Goal: Check status: Check status

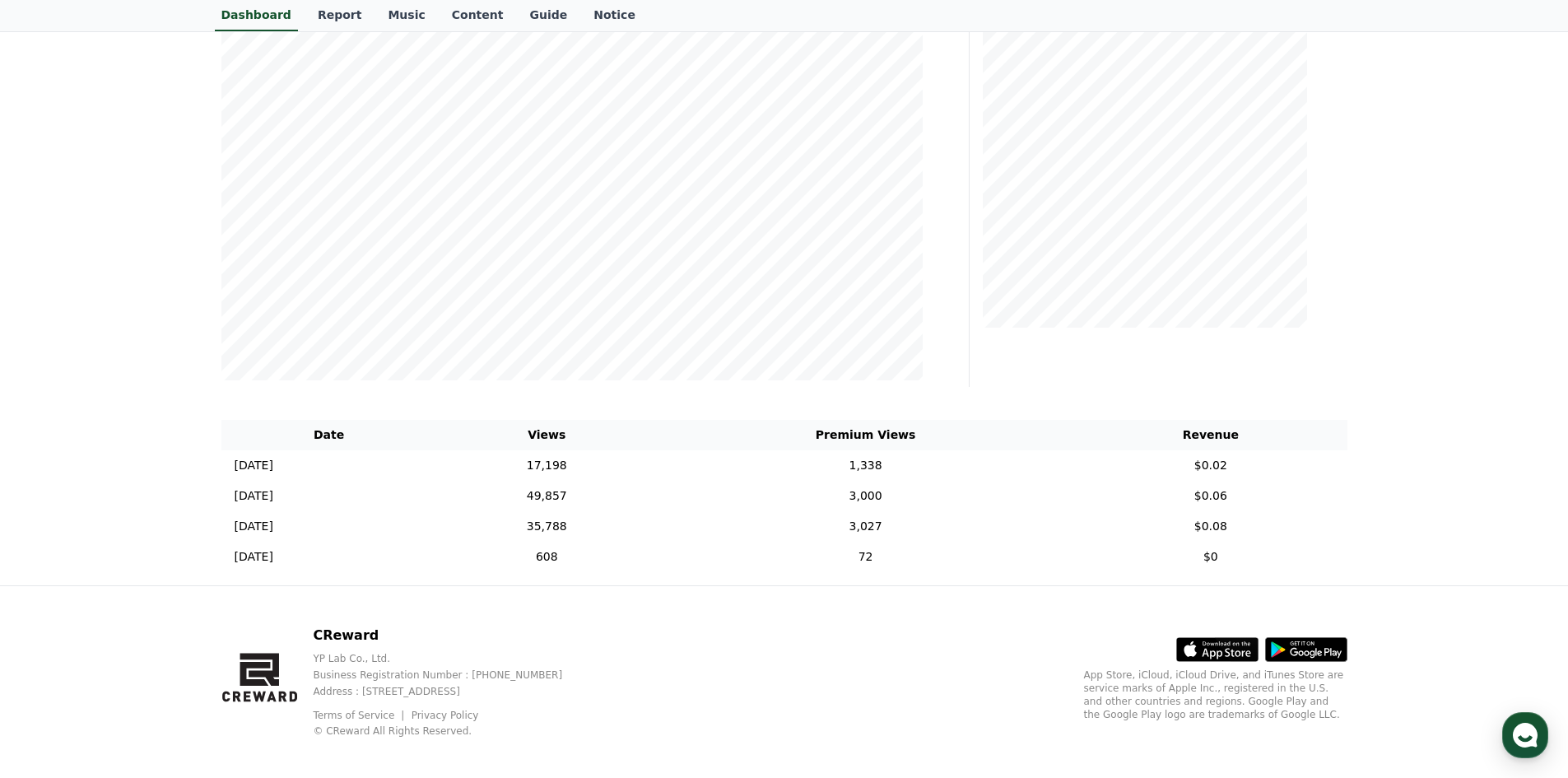
scroll to position [282, 0]
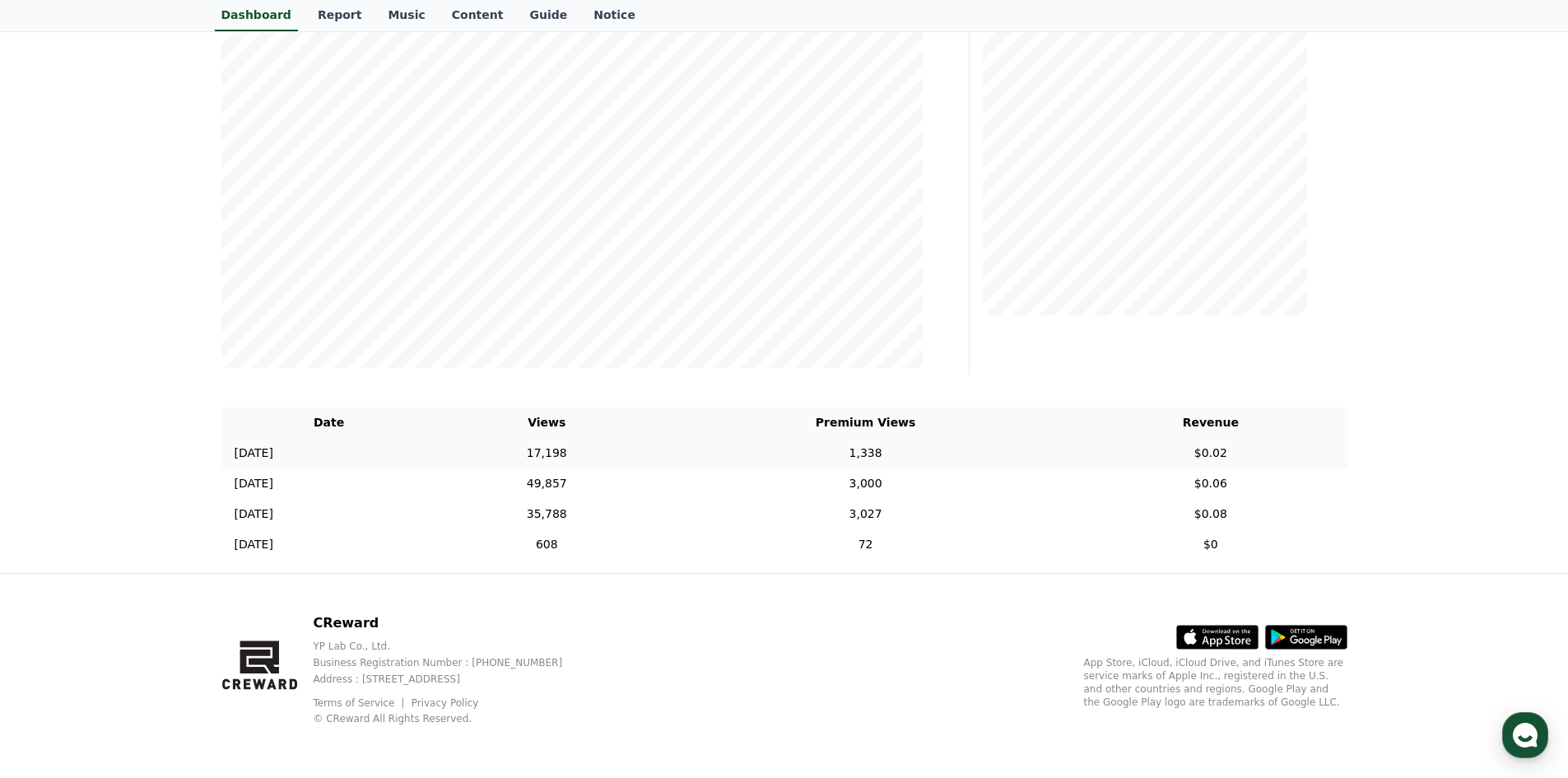
click at [1172, 438] on td "$0.02" at bounding box center [1211, 453] width 273 height 31
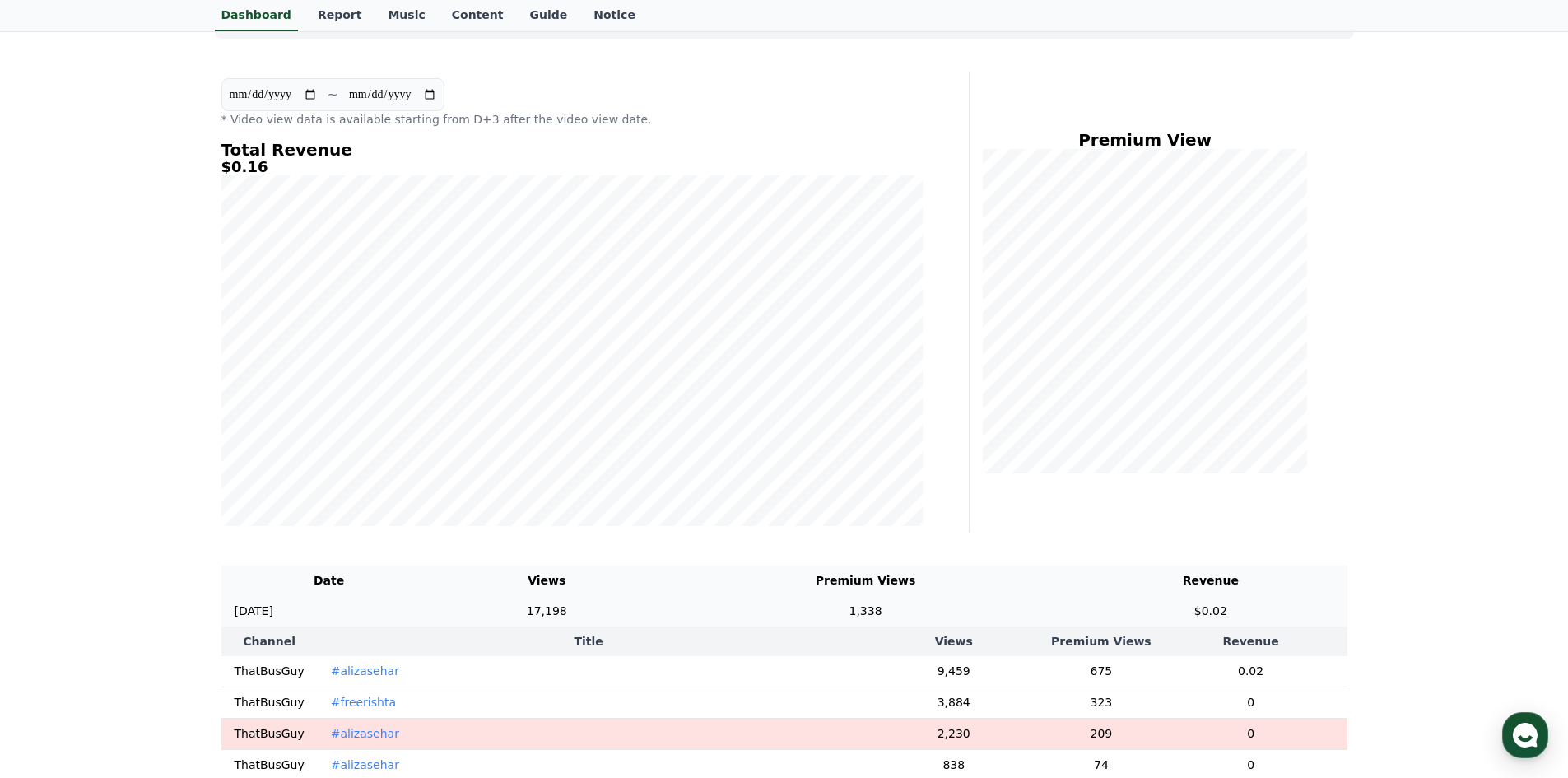
scroll to position [0, 0]
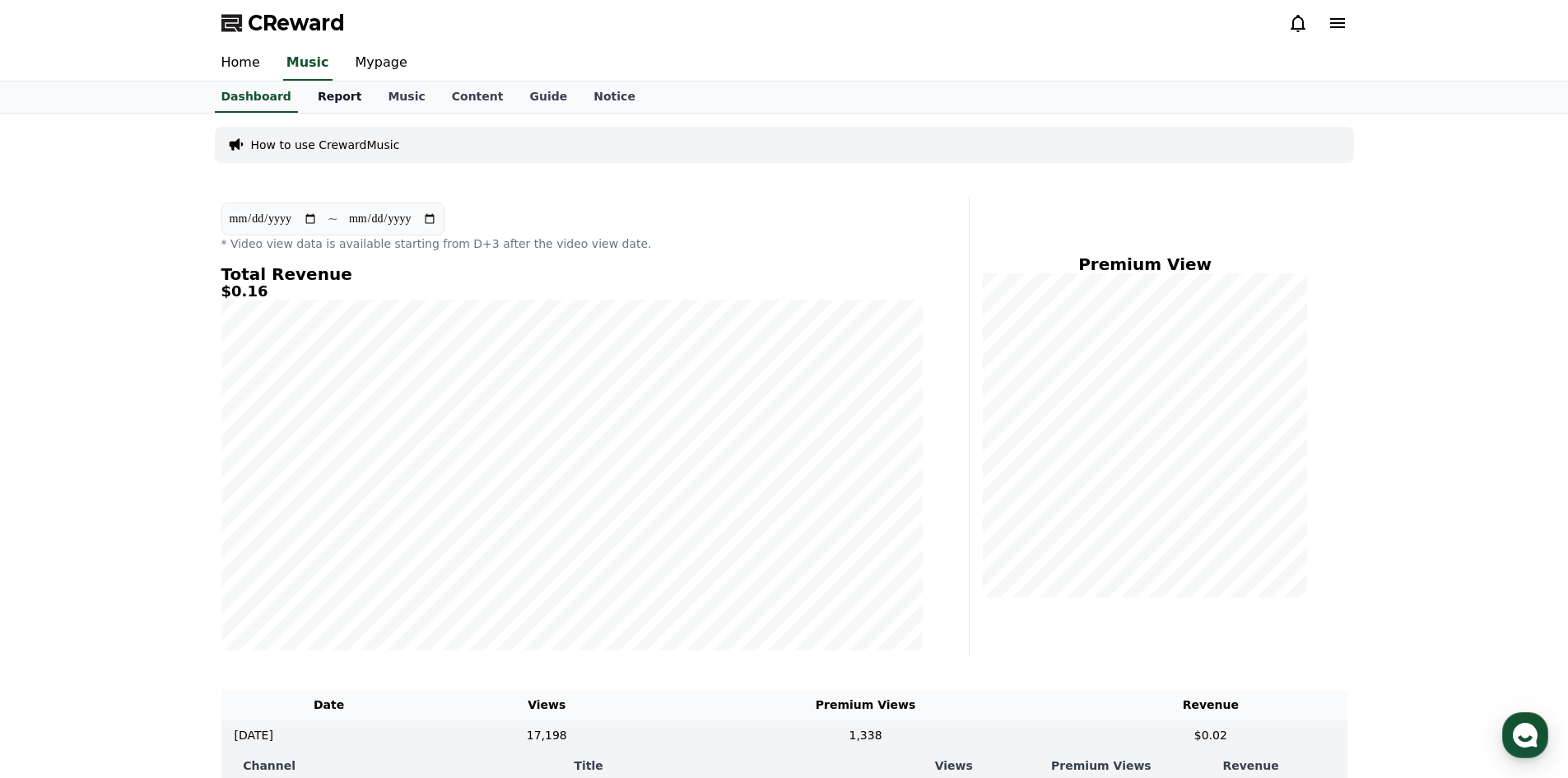
click at [344, 84] on link "Report" at bounding box center [340, 97] width 71 height 32
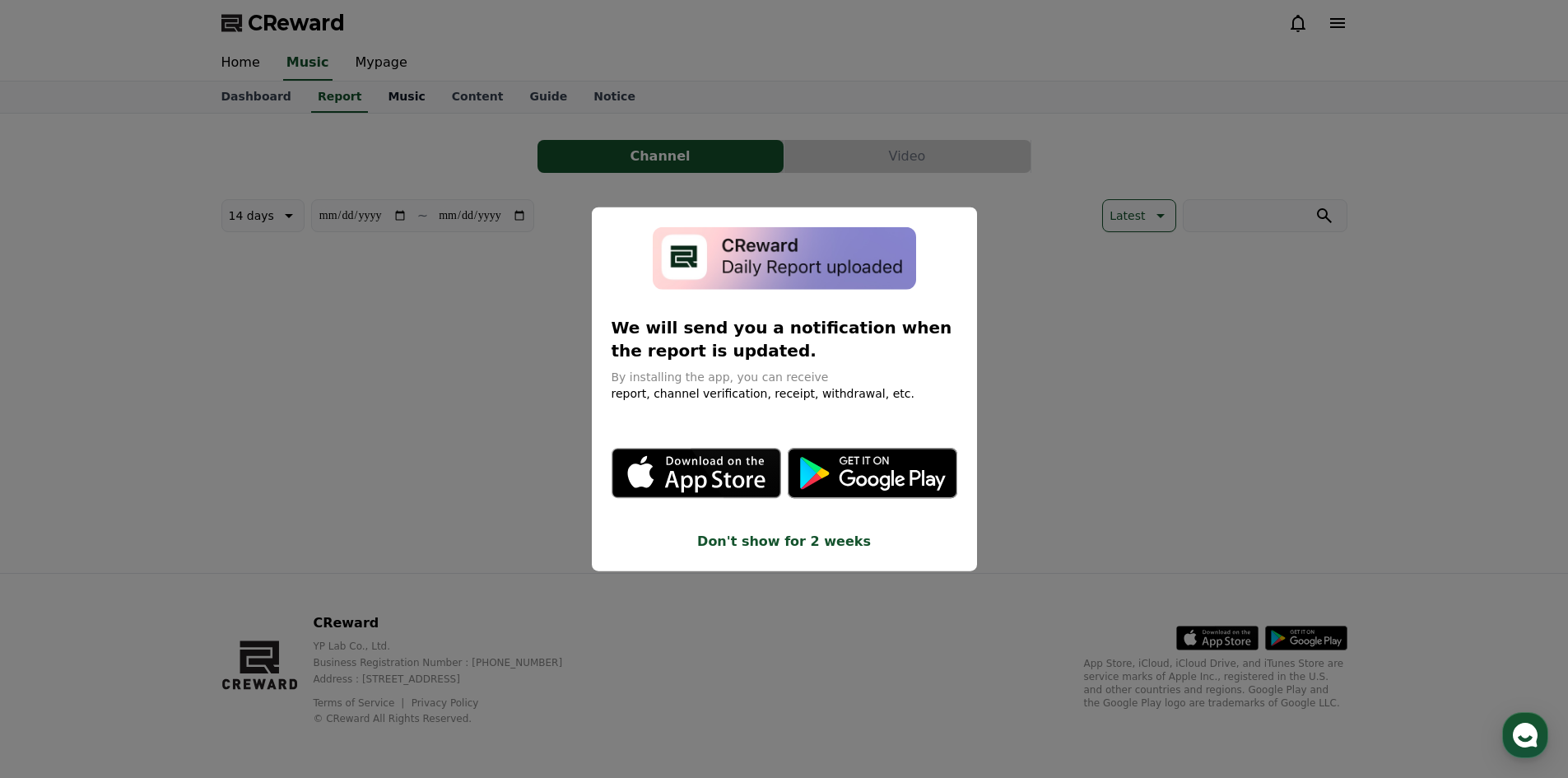
click at [0, 0] on div "**********" at bounding box center [0, 0] width 0 height 0
click at [336, 116] on button "close modal" at bounding box center [784, 389] width 1568 height 778
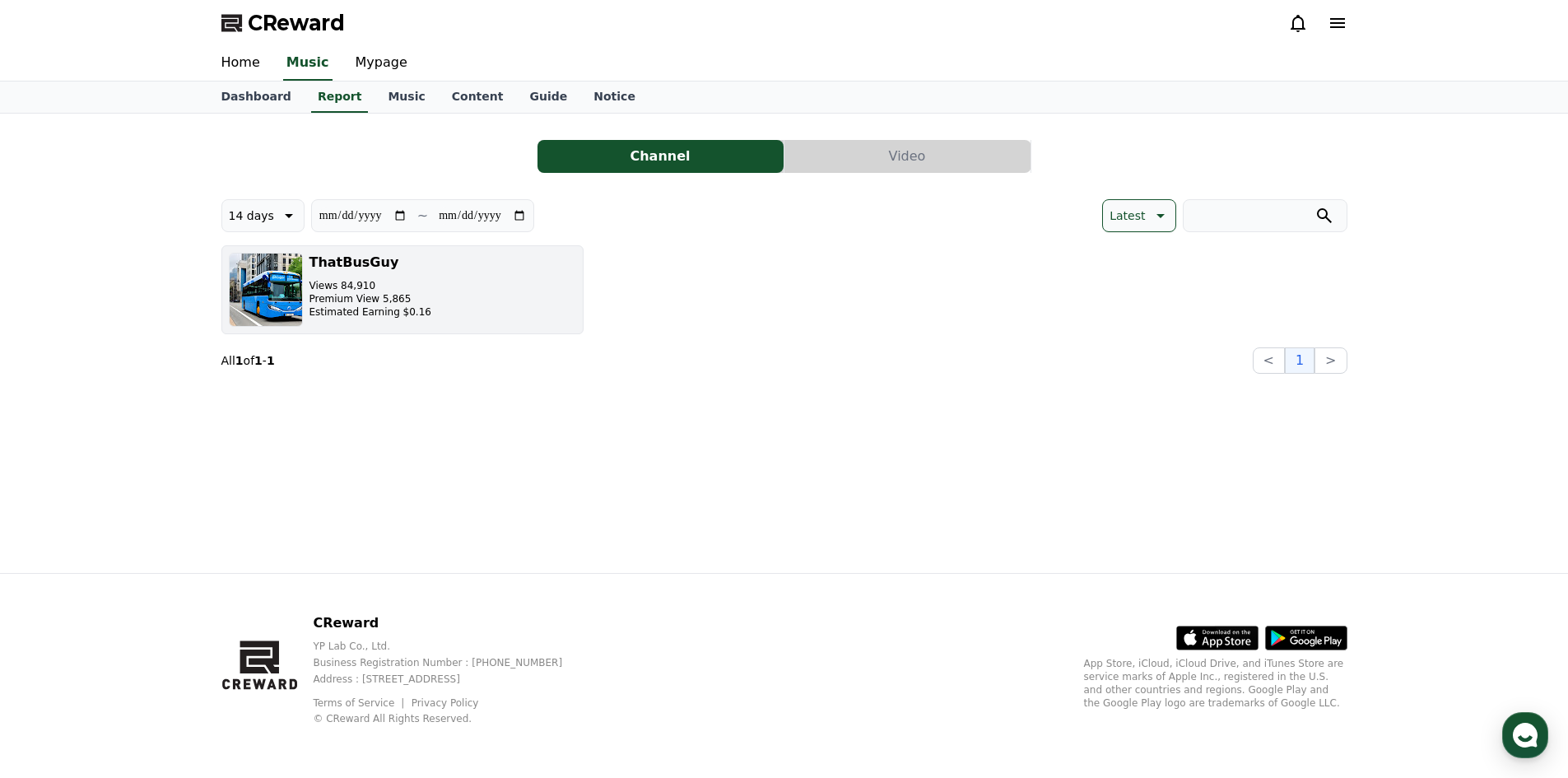
click at [417, 300] on button "ThatBusGuy Views 84,910 Premium View 5,865 Estimated Earning $0.16" at bounding box center [403, 290] width 362 height 89
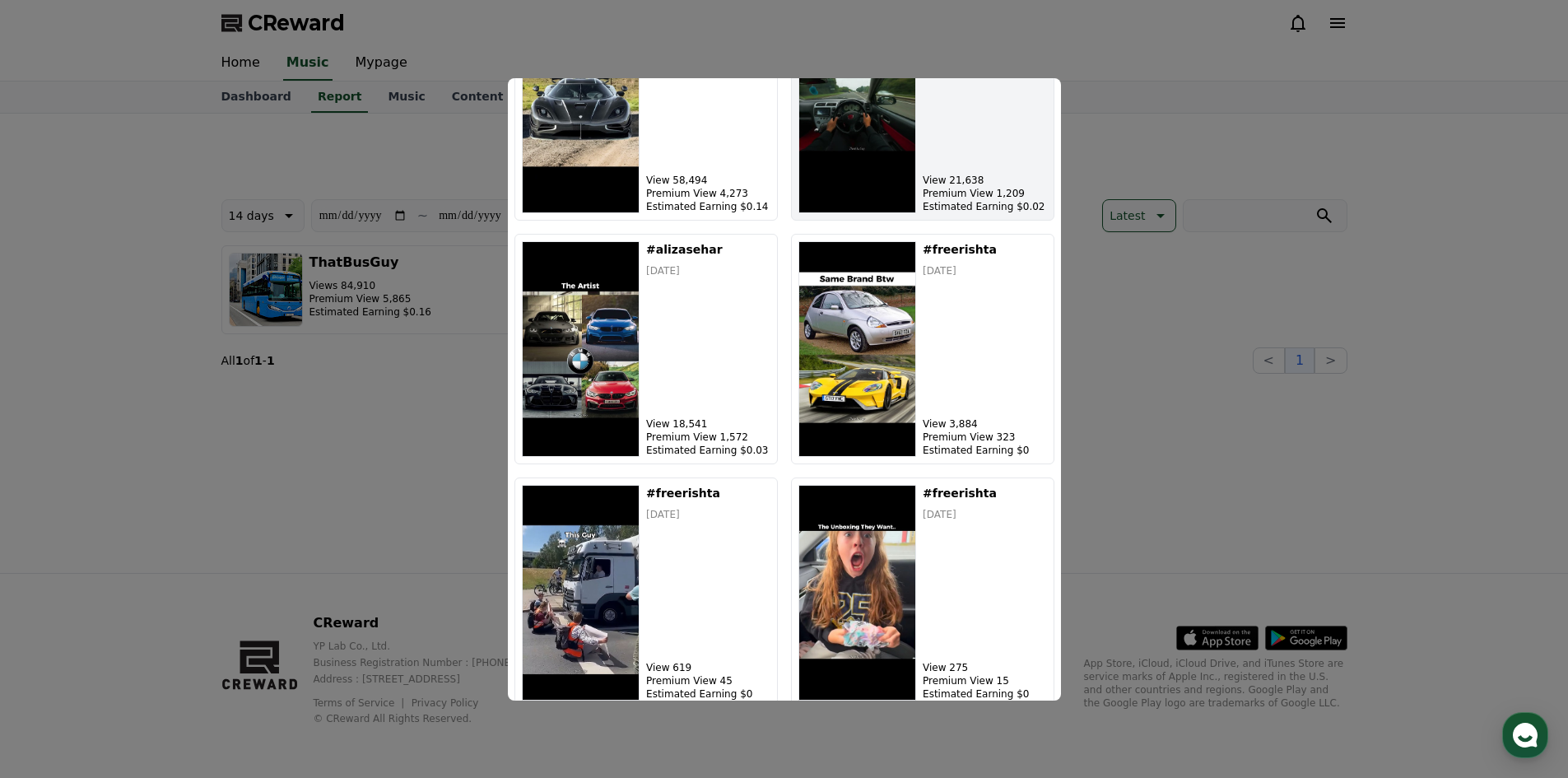
scroll to position [681, 0]
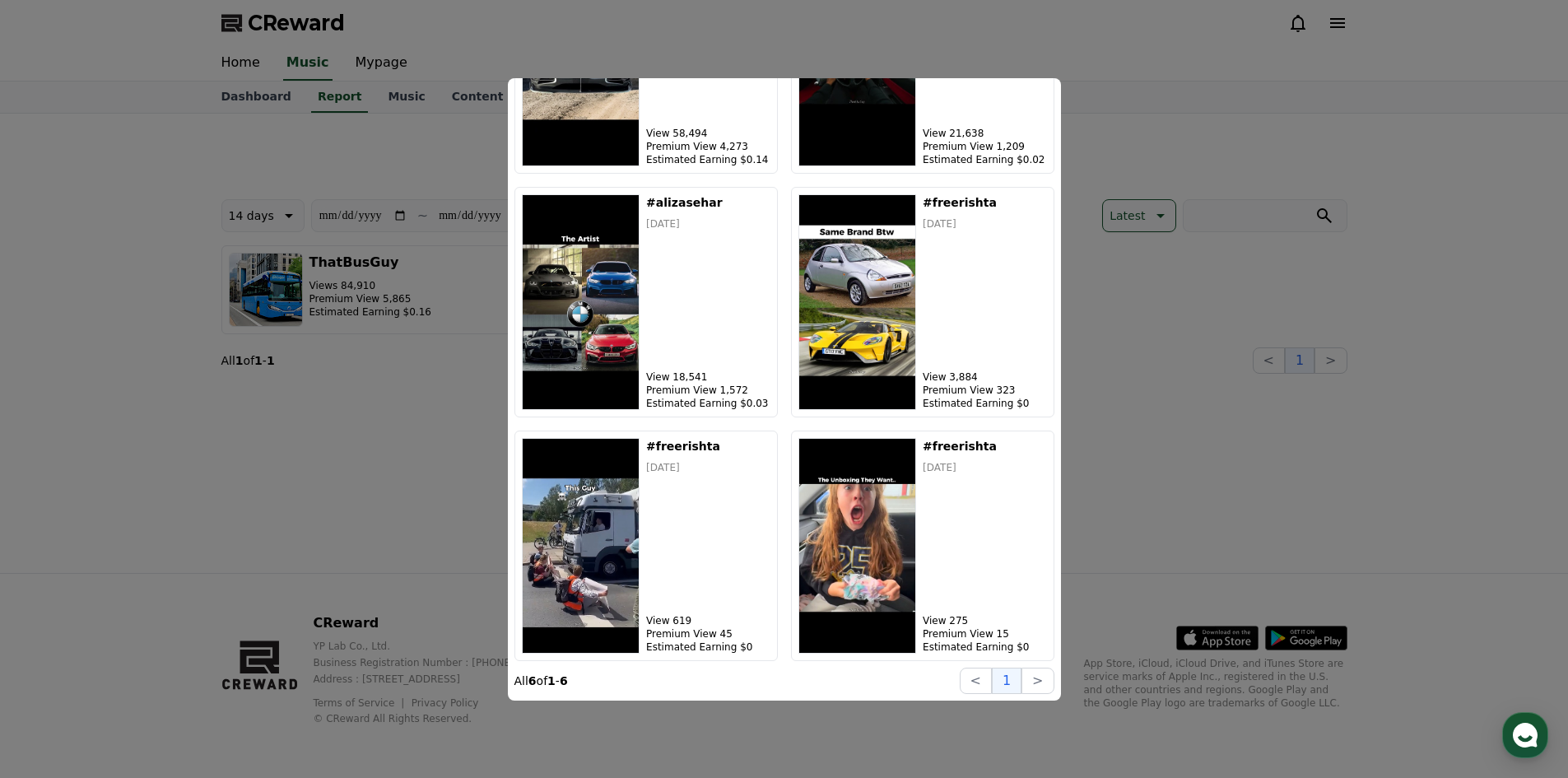
click at [1238, 375] on button "close modal" at bounding box center [784, 389] width 1568 height 778
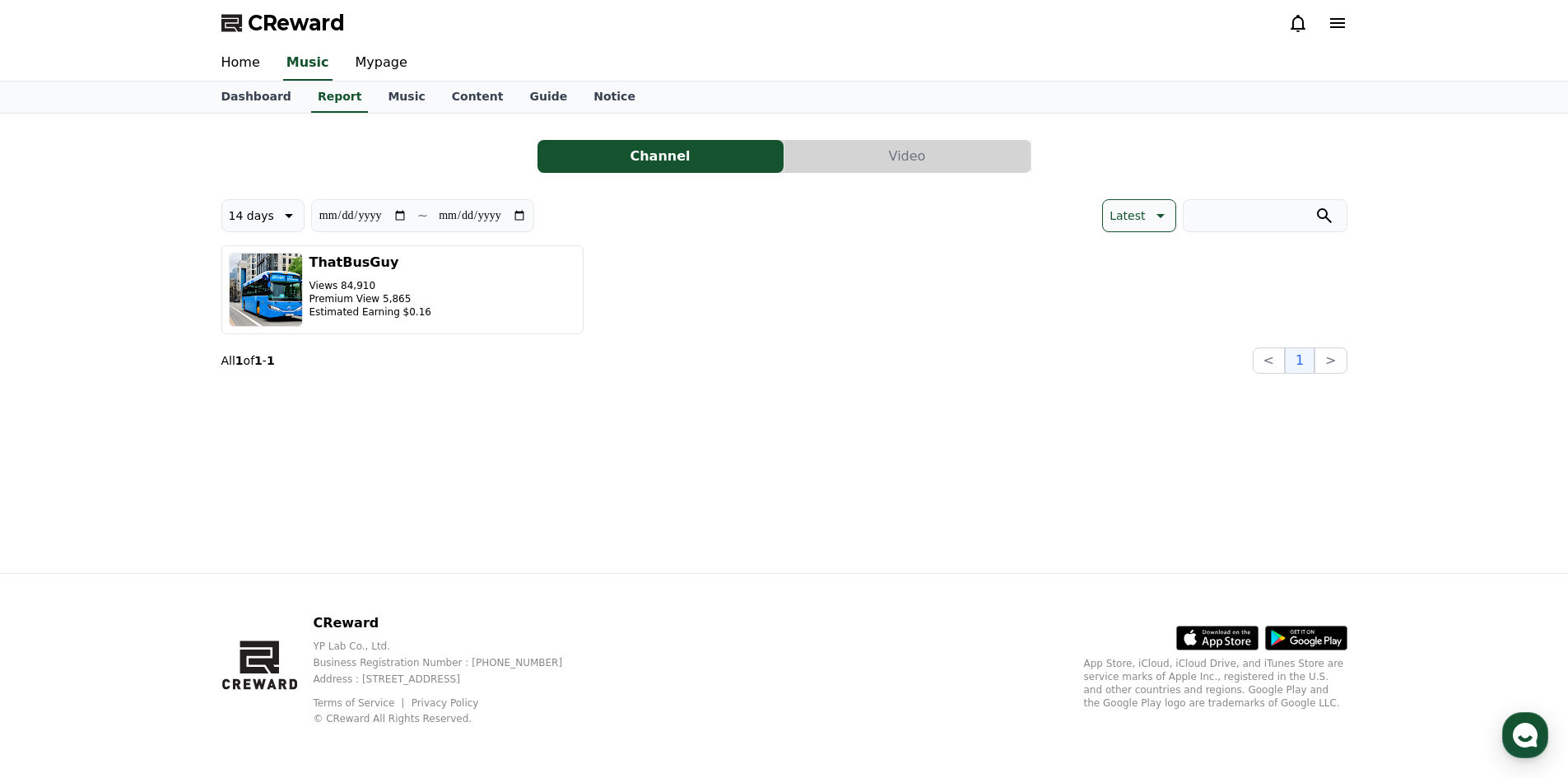
click at [874, 162] on button "Video" at bounding box center [907, 156] width 246 height 32
click at [880, 155] on button "Video" at bounding box center [907, 156] width 246 height 32
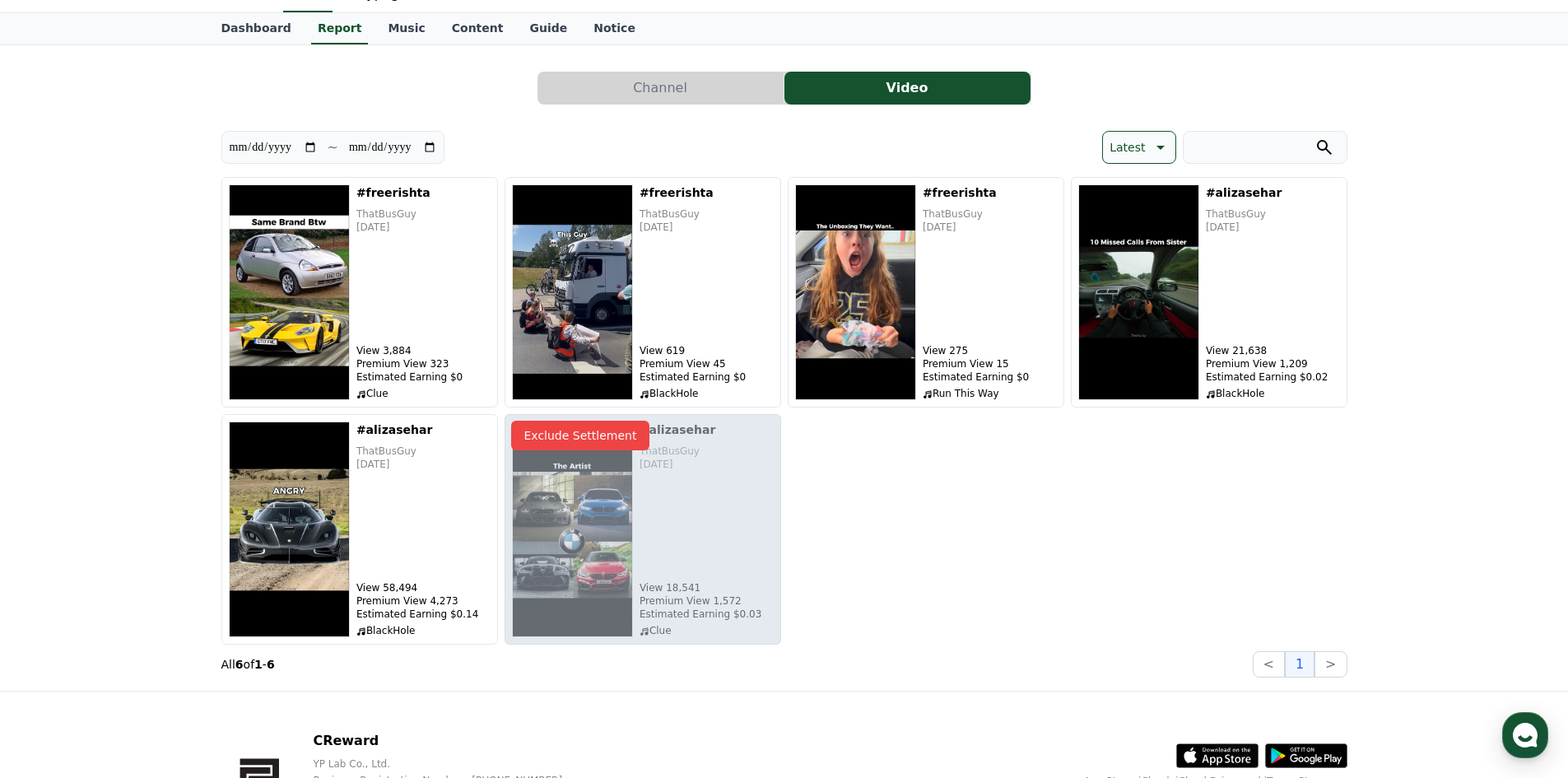
scroll to position [83, 0]
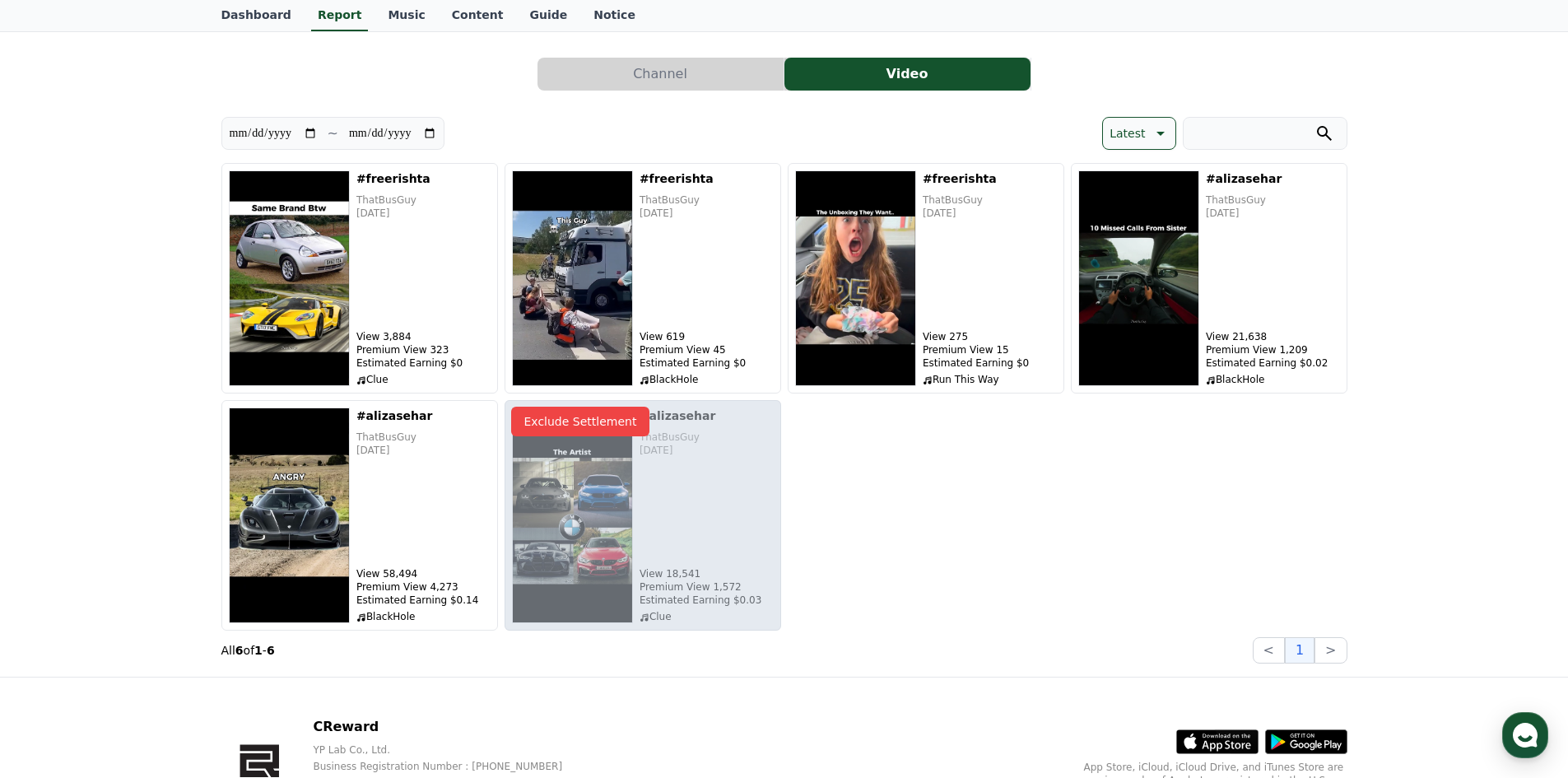
click at [706, 91] on div "**********" at bounding box center [785, 354] width 1126 height 619
click at [712, 62] on button "Channel" at bounding box center [660, 73] width 246 height 32
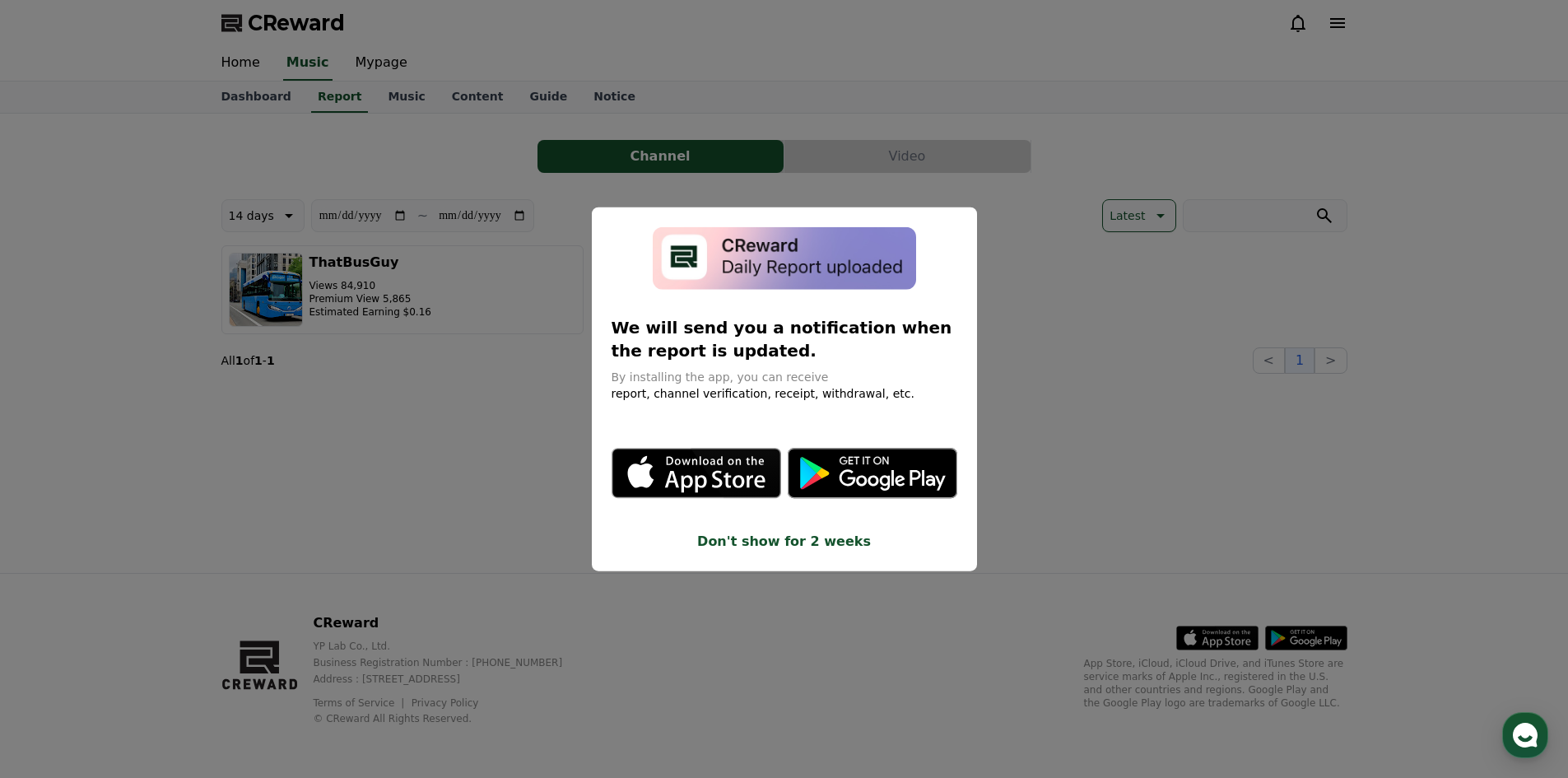
click at [568, 188] on button "close modal" at bounding box center [784, 389] width 1568 height 778
